Goal: Communication & Community: Ask a question

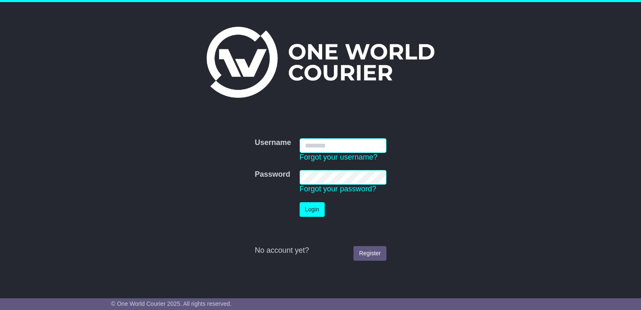
type input "**********"
drag, startPoint x: 310, startPoint y: 204, endPoint x: 616, endPoint y: 252, distance: 310.0
click at [309, 205] on button "Login" at bounding box center [312, 209] width 25 height 15
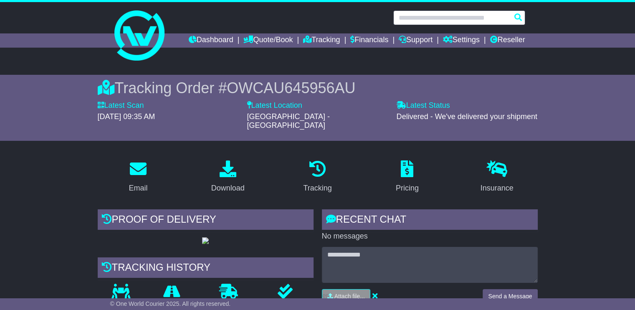
click at [427, 18] on input "text" at bounding box center [459, 17] width 132 height 15
paste input "*********"
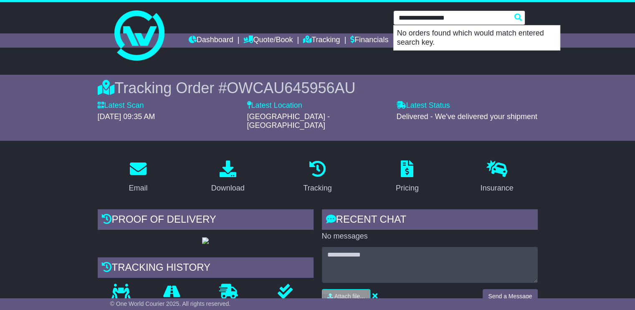
click at [399, 17] on input "**********" at bounding box center [459, 17] width 132 height 15
click at [433, 14] on input "**********" at bounding box center [459, 17] width 132 height 15
paste input "text"
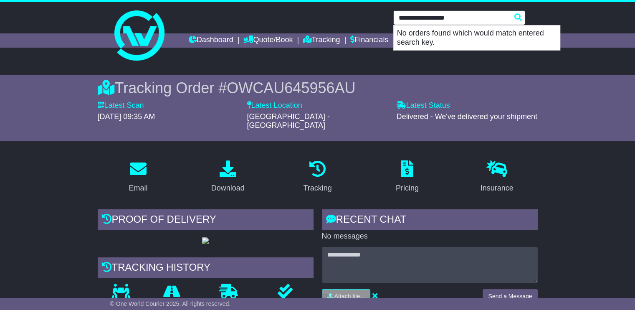
type input "*********"
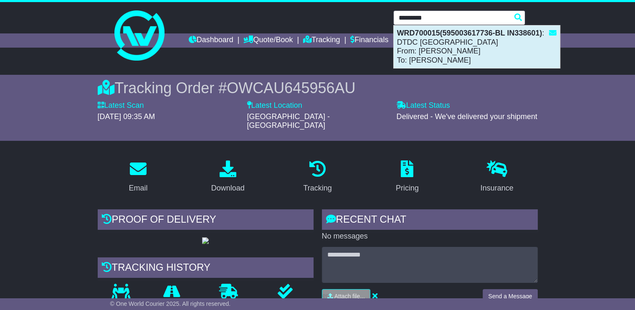
click at [457, 52] on div "WRD700015(595003617736-BL IN338601) : DTDC Australia From: Mamtha Chandura To: …" at bounding box center [477, 46] width 166 height 43
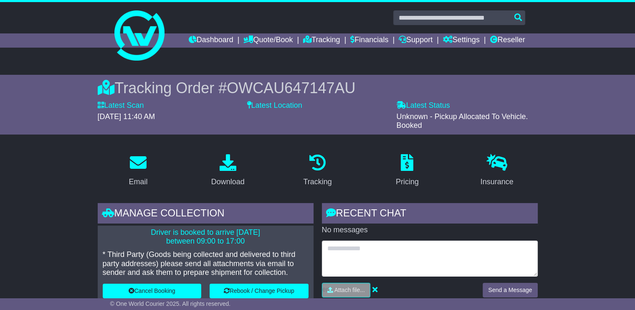
click at [391, 250] on textarea at bounding box center [430, 258] width 216 height 36
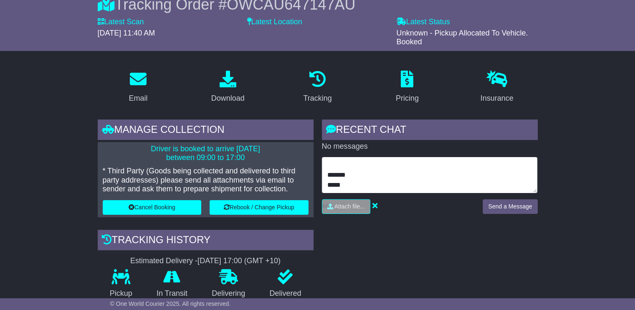
scroll to position [3, 0]
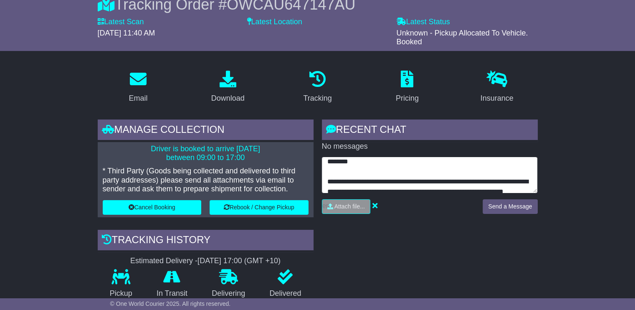
type textarea "**********"
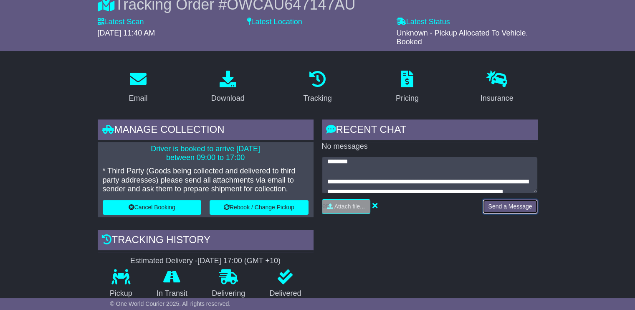
click at [505, 207] on button "Send a Message" at bounding box center [509, 206] width 55 height 15
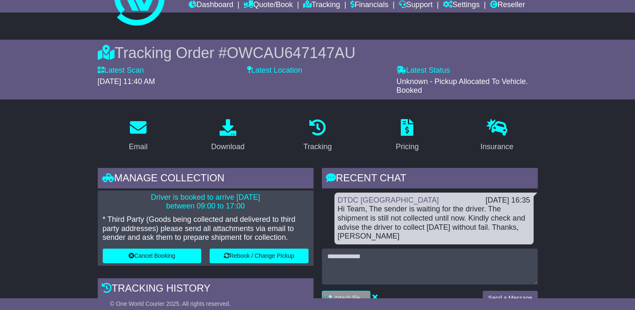
scroll to position [0, 0]
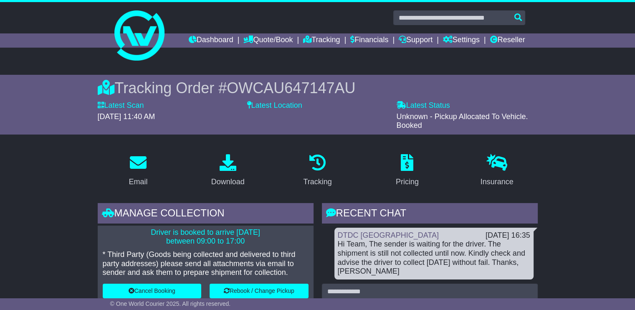
click at [298, 92] on span "OWCAU647147AU" at bounding box center [291, 87] width 129 height 17
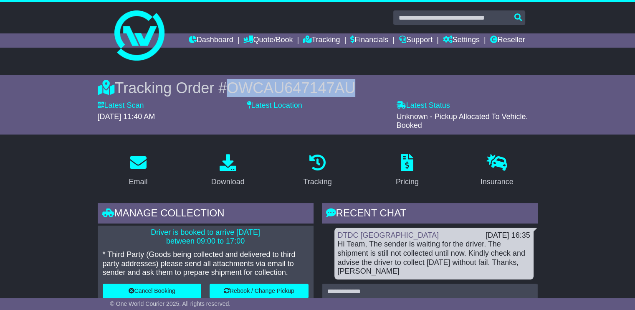
click at [298, 92] on span "OWCAU647147AU" at bounding box center [291, 87] width 129 height 17
copy span "OWCAU647147AU"
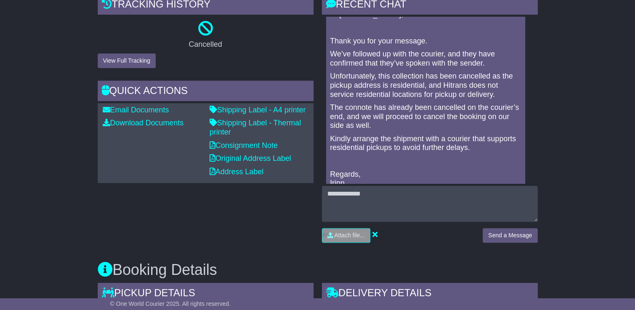
scroll to position [42, 0]
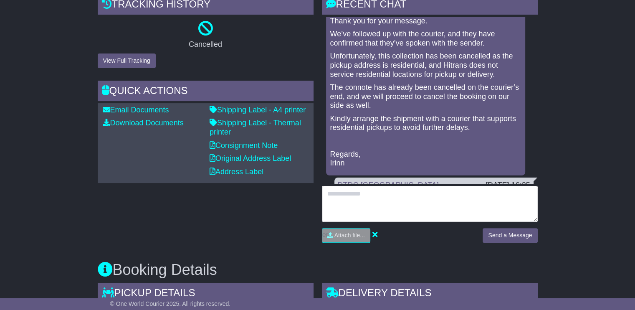
click at [397, 209] on textarea at bounding box center [430, 204] width 216 height 36
click at [405, 197] on textarea at bounding box center [430, 204] width 216 height 36
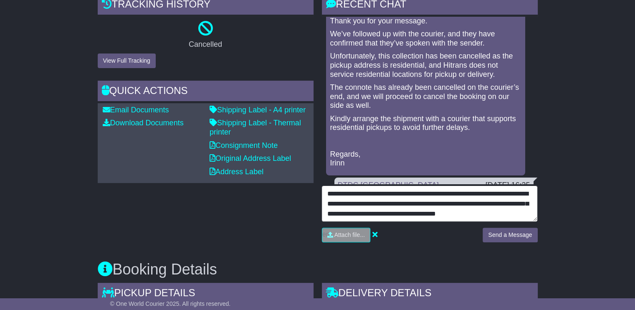
scroll to position [37, 0]
click at [514, 217] on textarea "**********" at bounding box center [430, 204] width 216 height 36
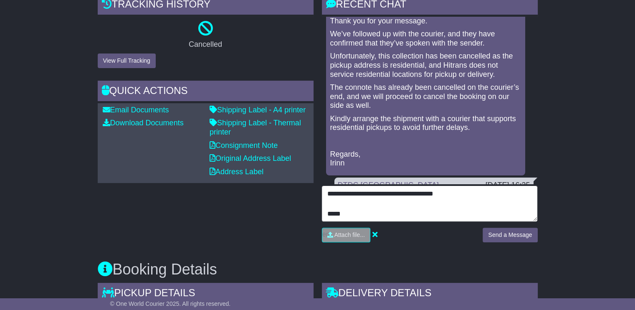
scroll to position [3, 0]
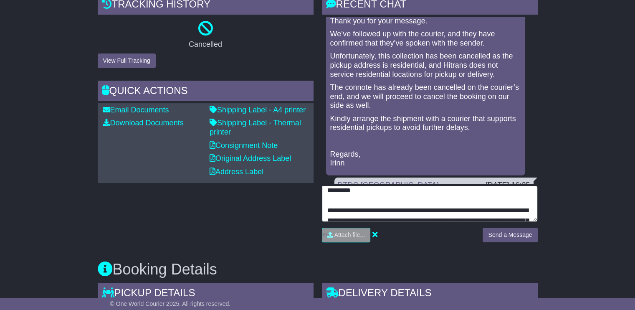
type textarea "**********"
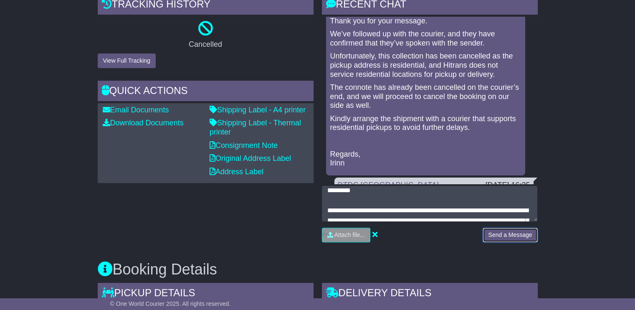
click at [516, 230] on button "Send a Message" at bounding box center [509, 234] width 55 height 15
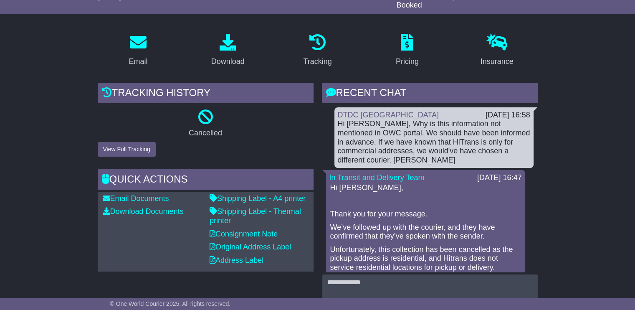
scroll to position [42, 0]
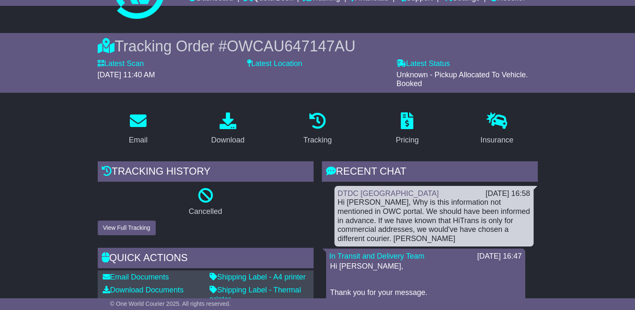
click at [303, 44] on span "OWCAU647147AU" at bounding box center [291, 46] width 129 height 17
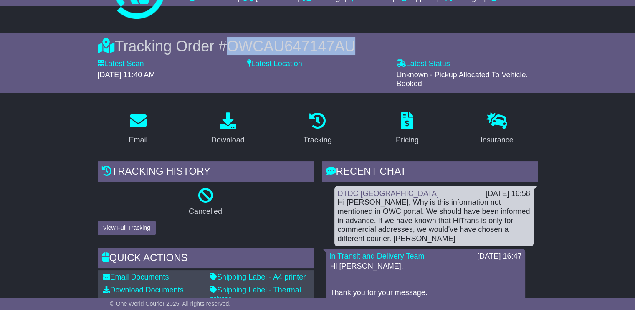
click at [303, 44] on span "OWCAU647147AU" at bounding box center [291, 46] width 129 height 17
copy span "OWCAU647147AU"
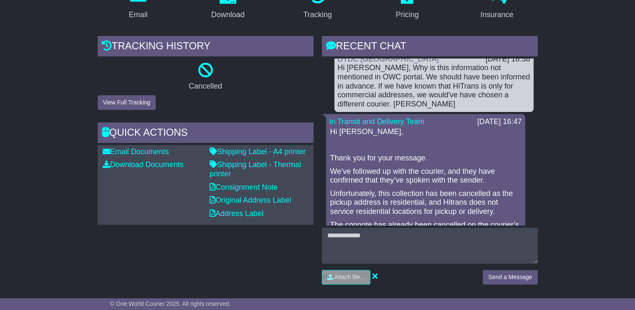
scroll to position [0, 0]
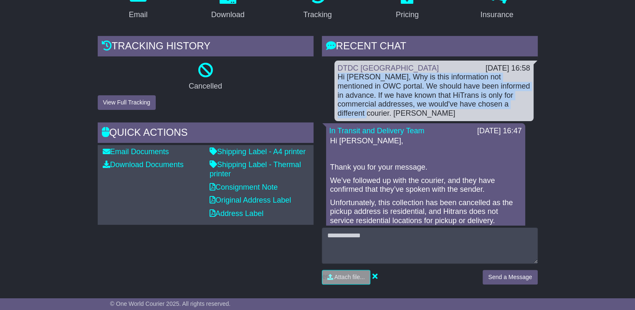
drag, startPoint x: 522, startPoint y: 103, endPoint x: 339, endPoint y: 79, distance: 184.0
click at [339, 79] on div "Hi Irinn, Why is this information not mentioned in OWC portal. We should have b…" at bounding box center [434, 95] width 192 height 45
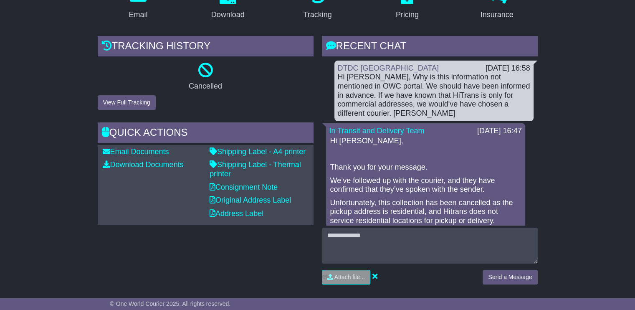
drag, startPoint x: 10, startPoint y: 187, endPoint x: 365, endPoint y: 199, distance: 354.9
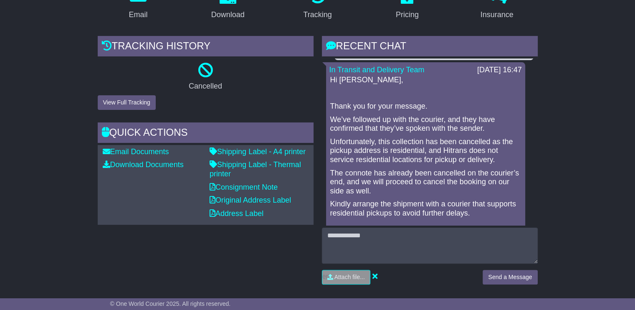
scroll to position [83, 0]
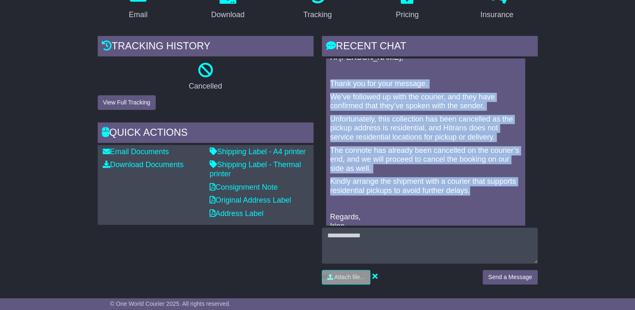
drag, startPoint x: 478, startPoint y: 192, endPoint x: 328, endPoint y: 79, distance: 188.3
click at [328, 79] on div "In Transit and Delivery Team 17 Sep 2025 16:47 Hi Donna, Thank you for your mes…" at bounding box center [425, 139] width 199 height 198
copy div "Thank you for your message. We’ve followed up with the courier, and they have c…"
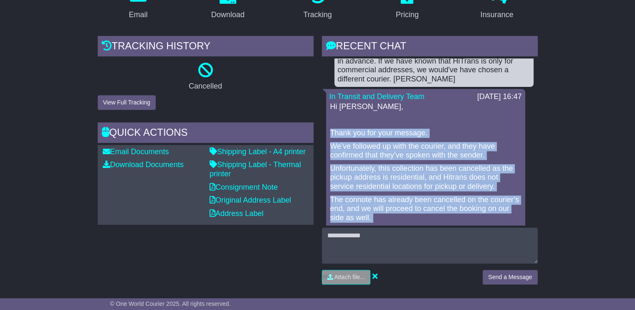
scroll to position [42, 0]
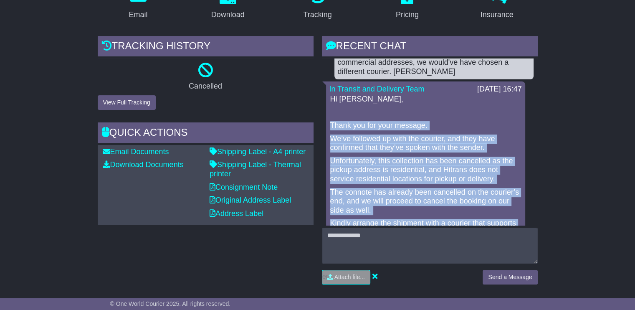
click at [503, 209] on p "The connote has already been cancelled on the courier’s end, and we will procee…" at bounding box center [425, 201] width 191 height 27
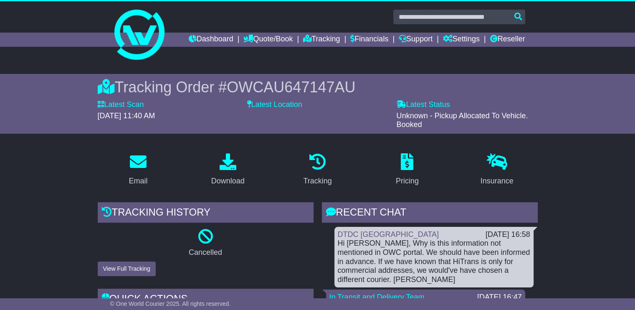
scroll to position [0, 0]
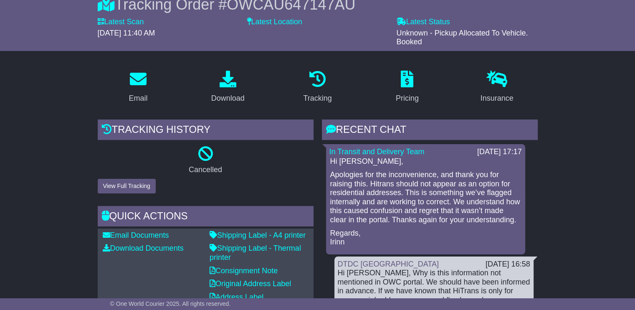
scroll to position [167, 0]
